Goal: Information Seeking & Learning: Learn about a topic

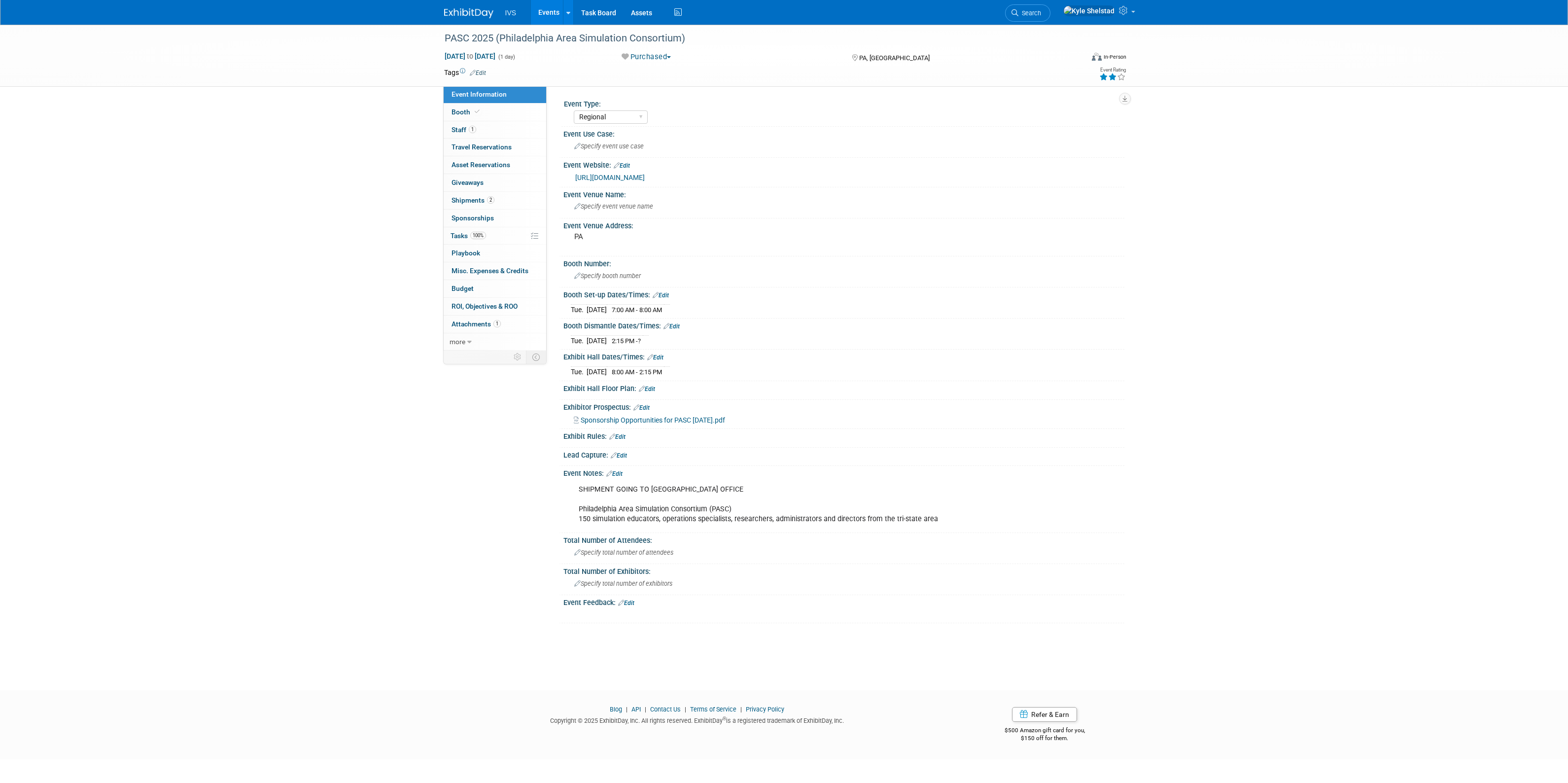
select select "Regional"
click at [538, 15] on link "Events" at bounding box center [549, 12] width 36 height 25
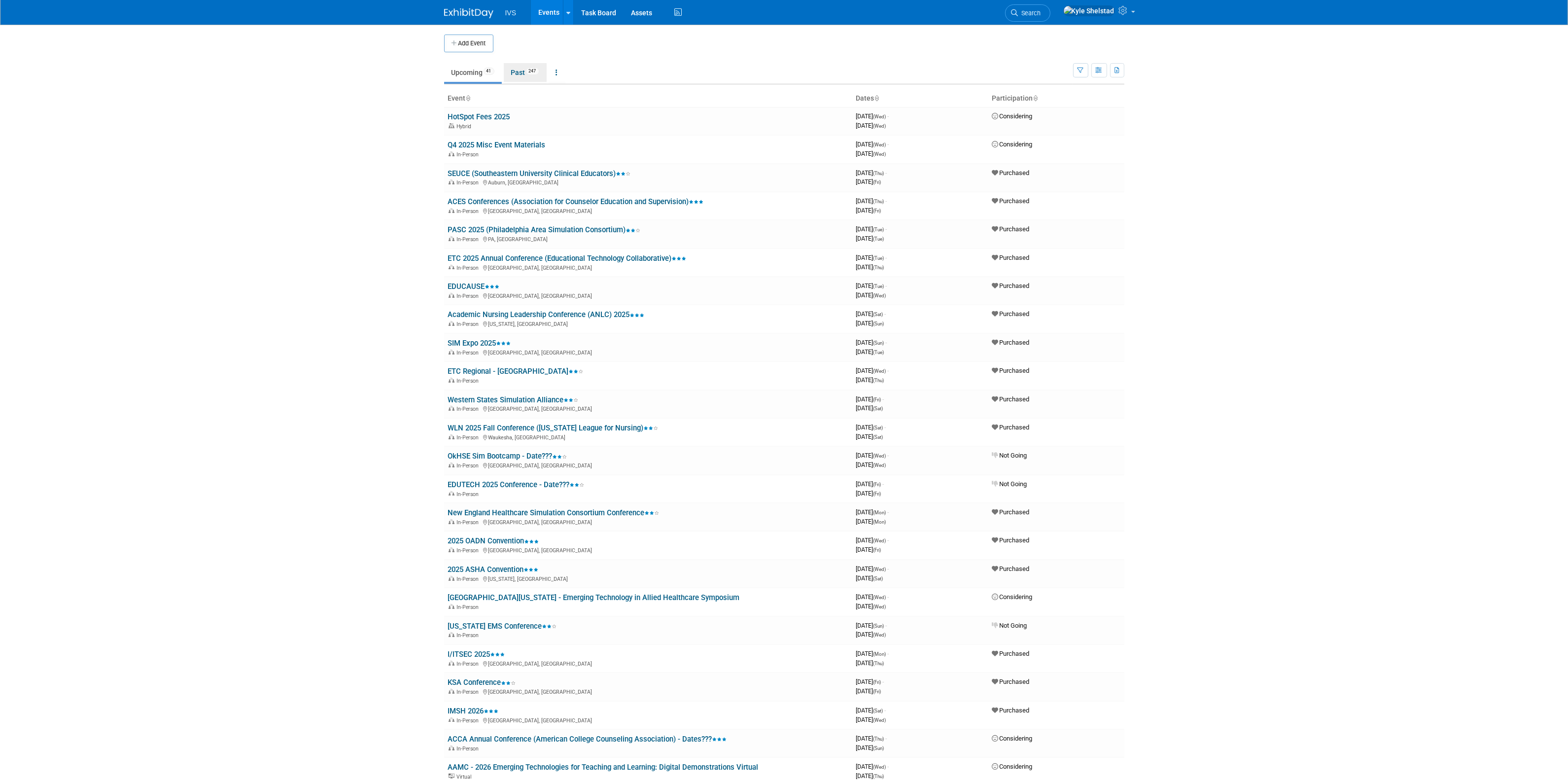
click at [523, 76] on link "Past 247" at bounding box center [524, 72] width 43 height 19
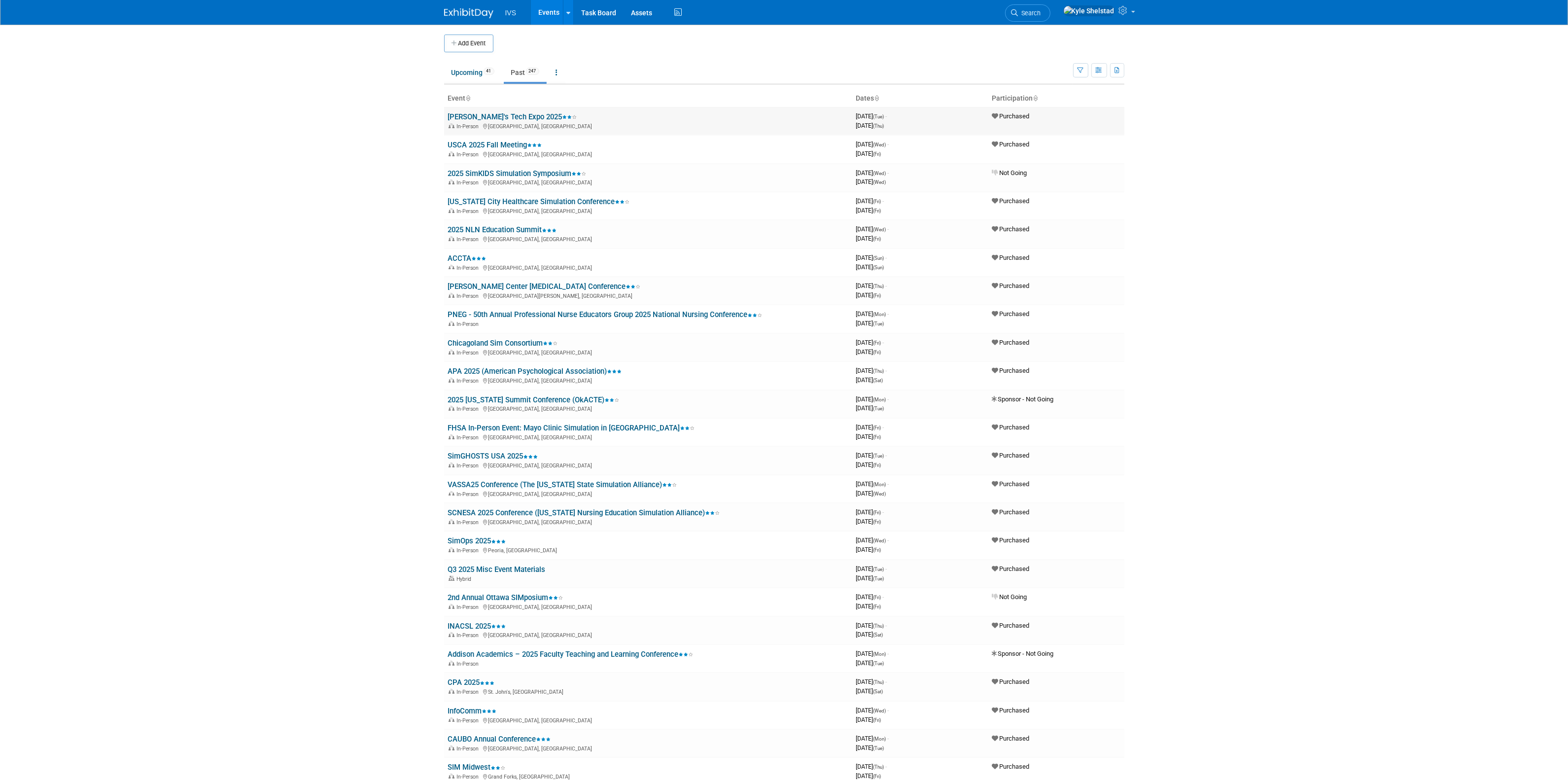
click at [484, 117] on link "[PERSON_NAME]'s Tech Expo 2025" at bounding box center [513, 117] width 129 height 9
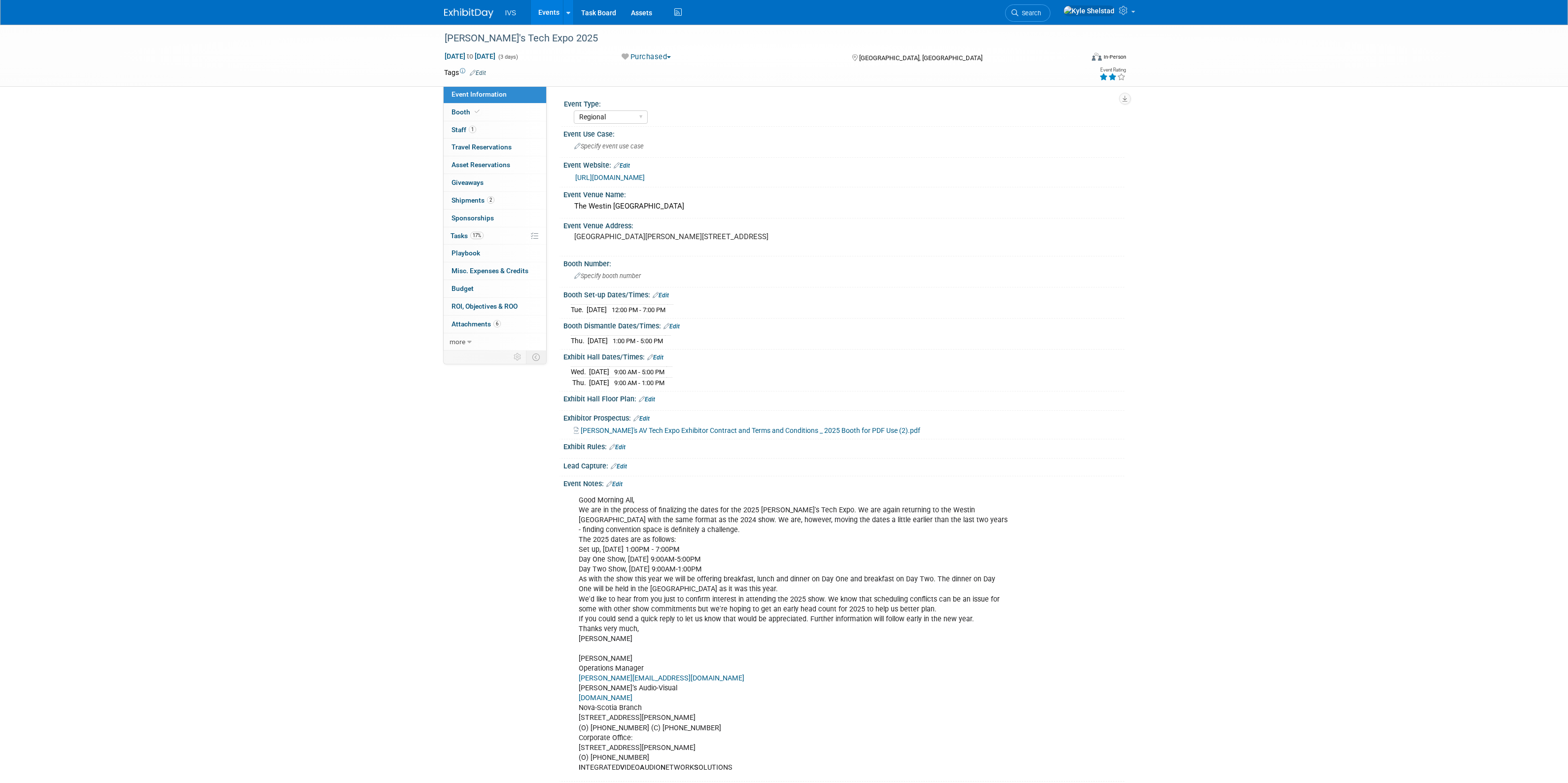
select select "Regional"
